Goal: Task Accomplishment & Management: Complete application form

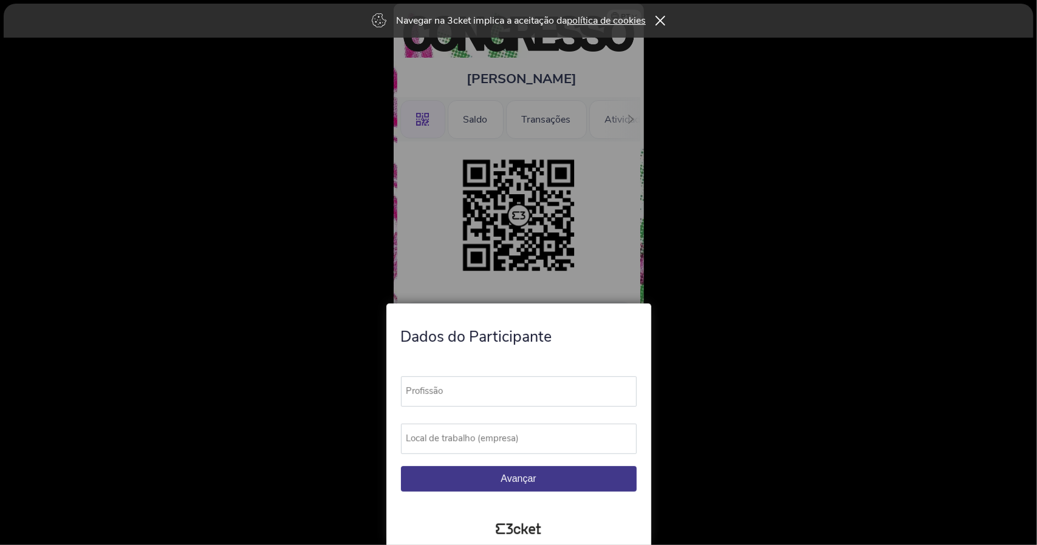
click at [499, 388] on label "Profissão" at bounding box center [524, 391] width 247 height 30
click at [499, 388] on input "Profissão" at bounding box center [519, 391] width 236 height 30
type input "Marketing Manager"
click at [537, 441] on label "Local de trabalho (empresa)" at bounding box center [524, 439] width 247 height 30
click at [537, 441] on input "Local de trabalho (empresa)" at bounding box center [519, 439] width 236 height 30
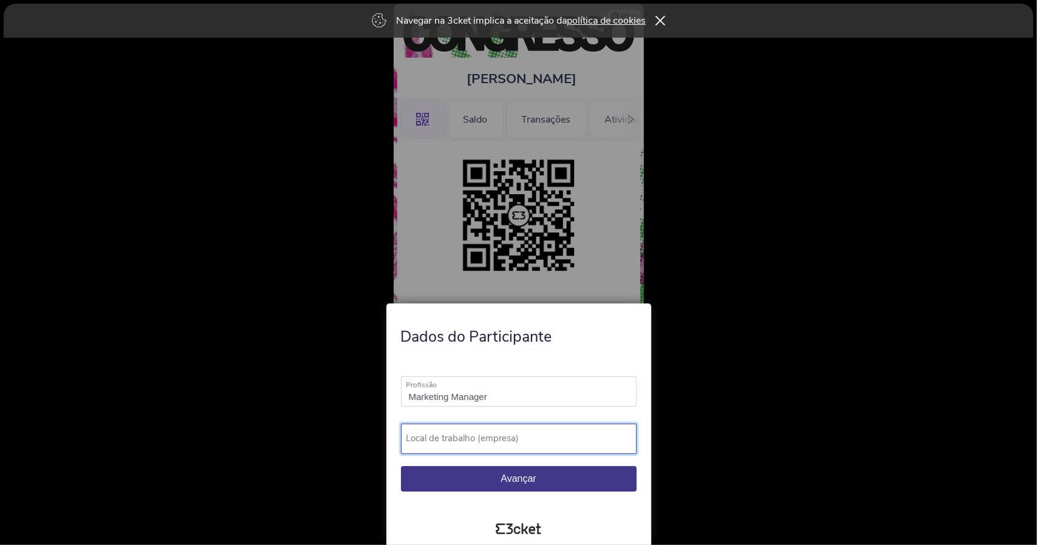
type input "L"
type input "ACPP"
click at [509, 472] on button "Avançar" at bounding box center [519, 479] width 236 height 26
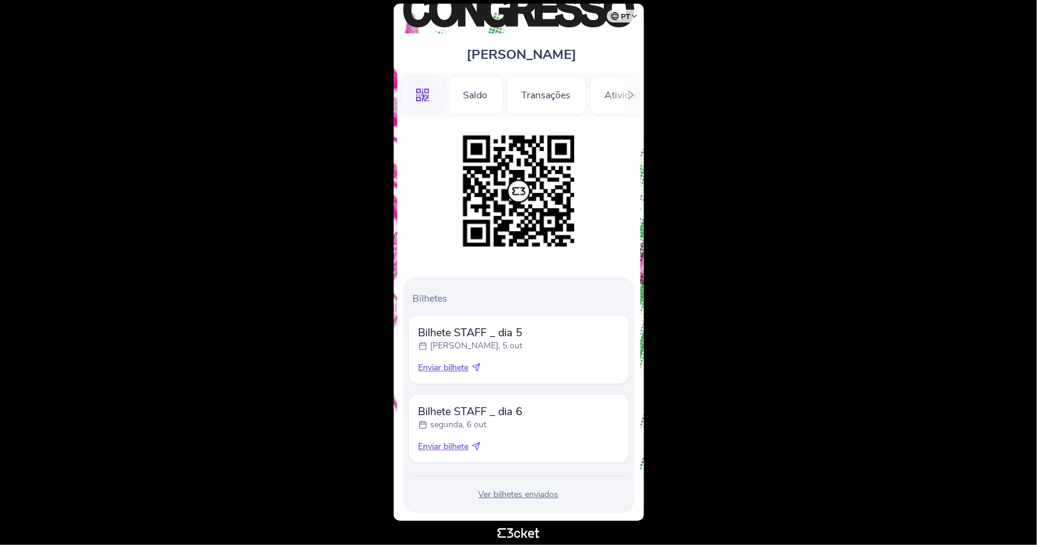
scroll to position [45, 0]
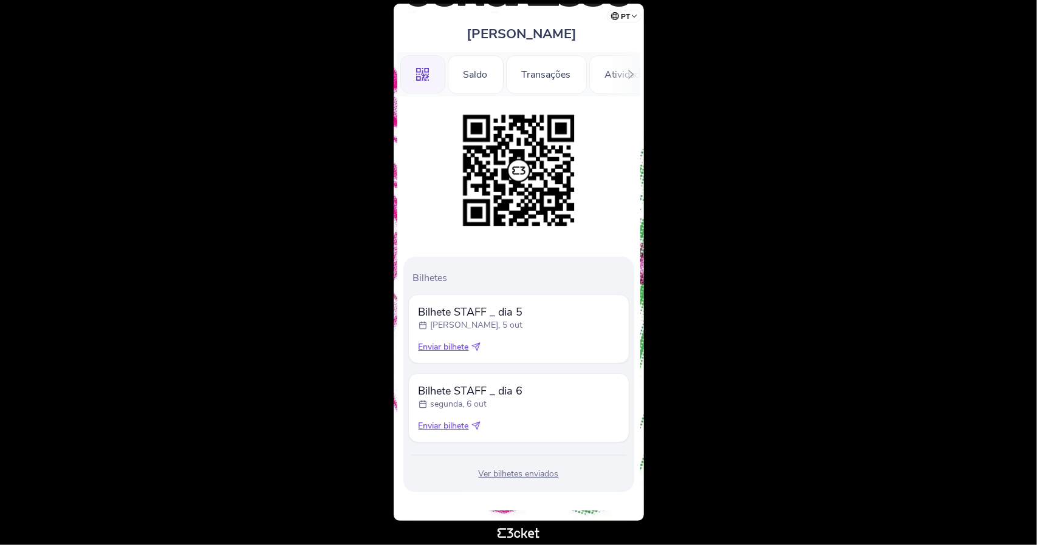
click at [514, 474] on div "Ver bilhetes enviados" at bounding box center [518, 474] width 221 height 12
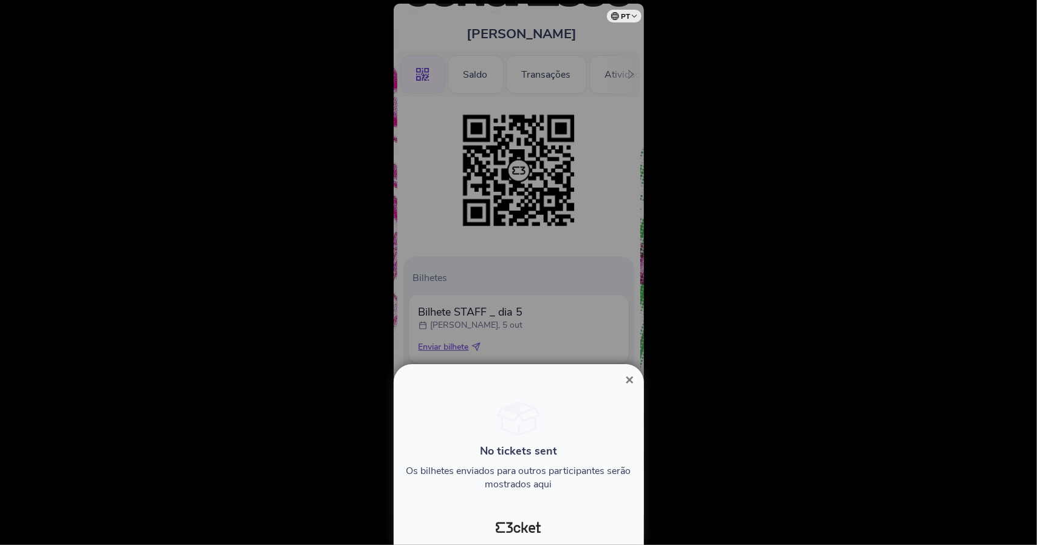
click at [631, 374] on span "×" at bounding box center [629, 380] width 9 height 16
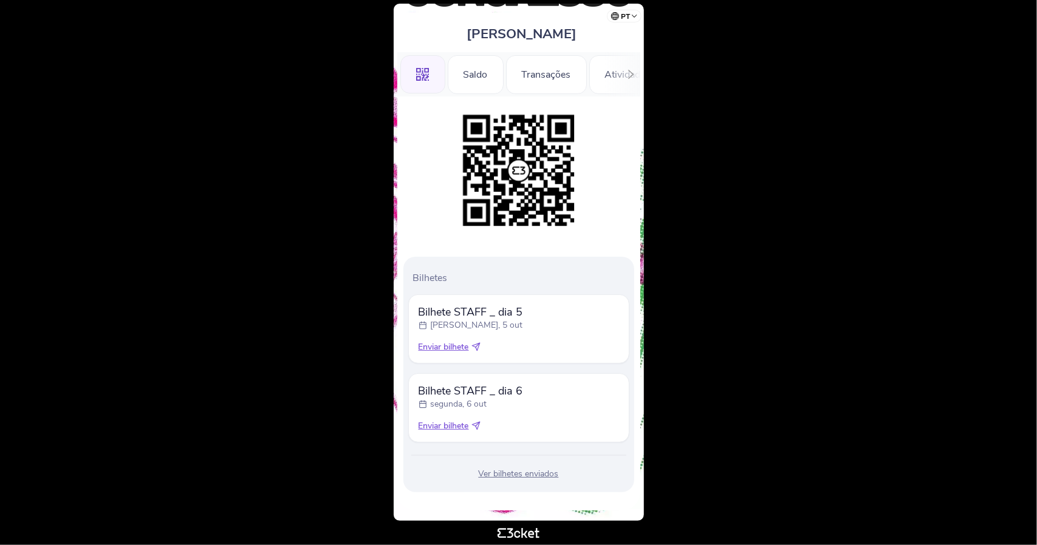
click at [437, 347] on span "Enviar bilhete" at bounding box center [443, 347] width 50 height 12
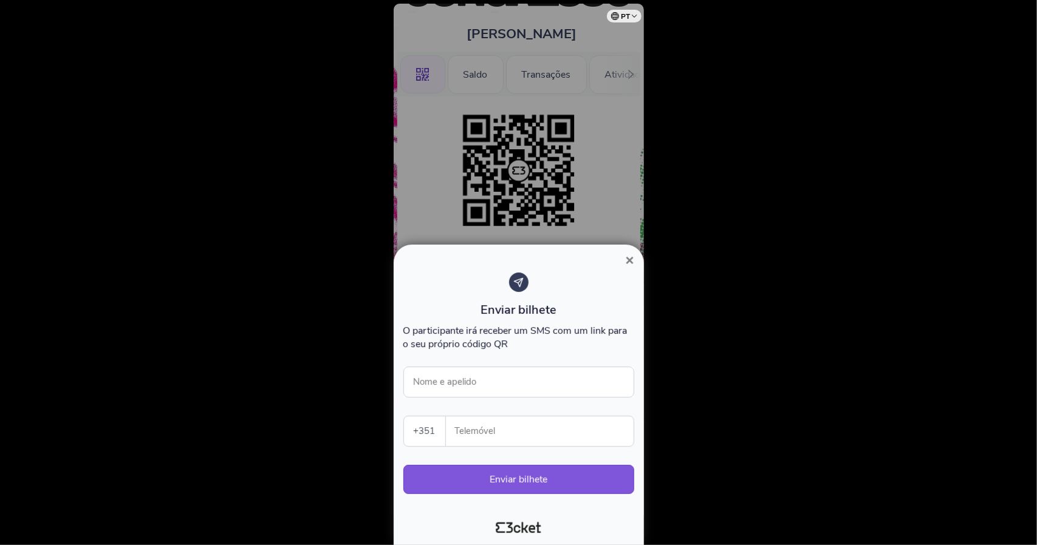
click at [631, 261] on span "×" at bounding box center [629, 260] width 9 height 16
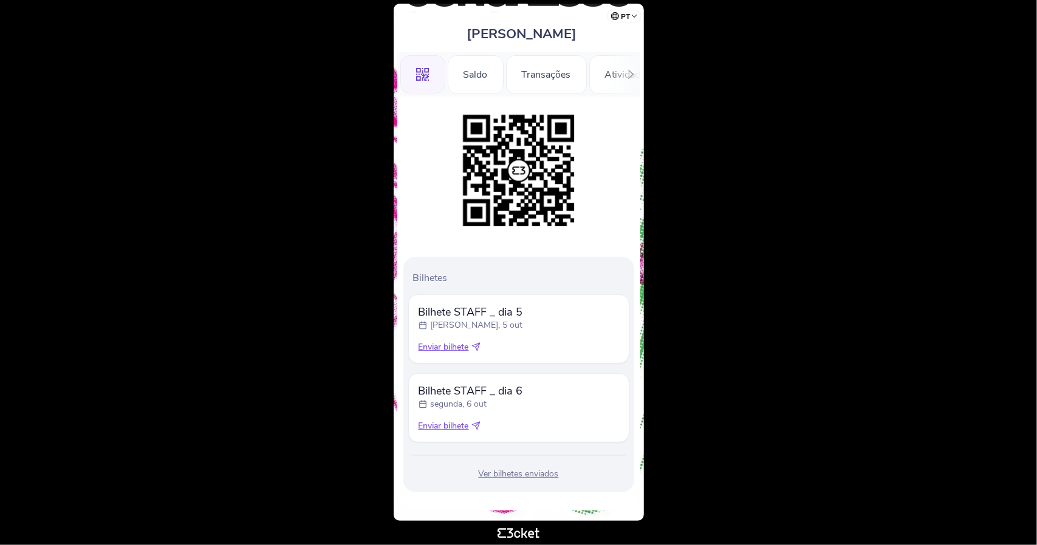
click at [624, 75] on div at bounding box center [630, 74] width 19 height 44
click at [628, 72] on div "Informações" at bounding box center [596, 74] width 85 height 39
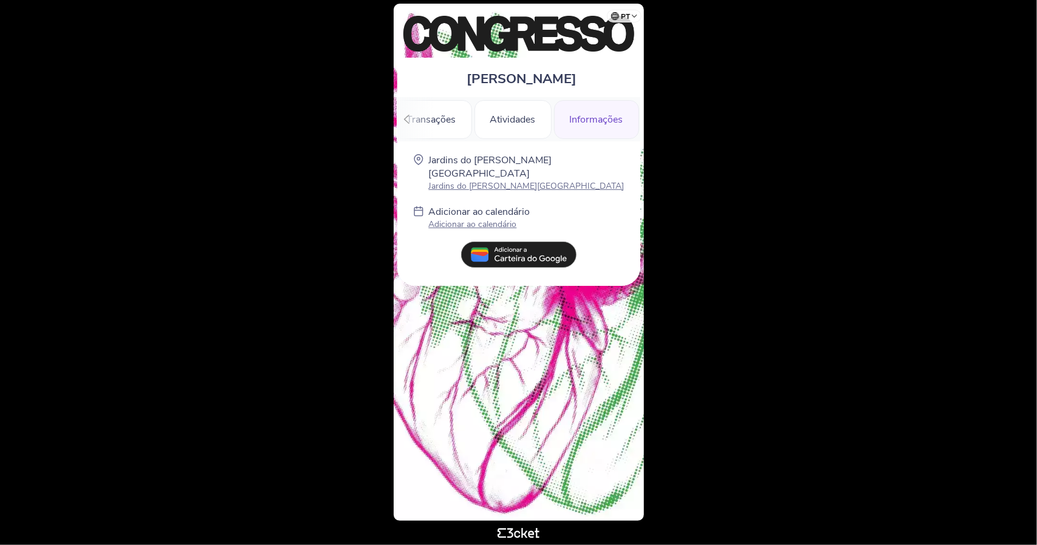
click at [517, 242] on img at bounding box center [518, 255] width 115 height 27
